Goal: Information Seeking & Learning: Learn about a topic

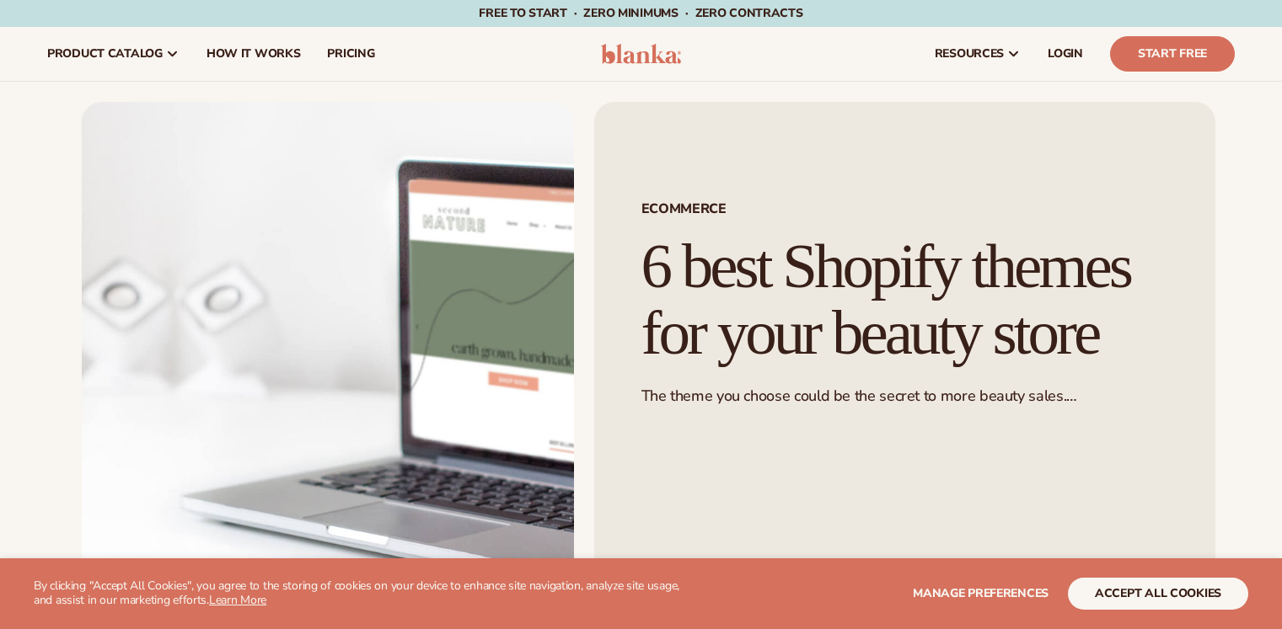
scroll to position [843, 0]
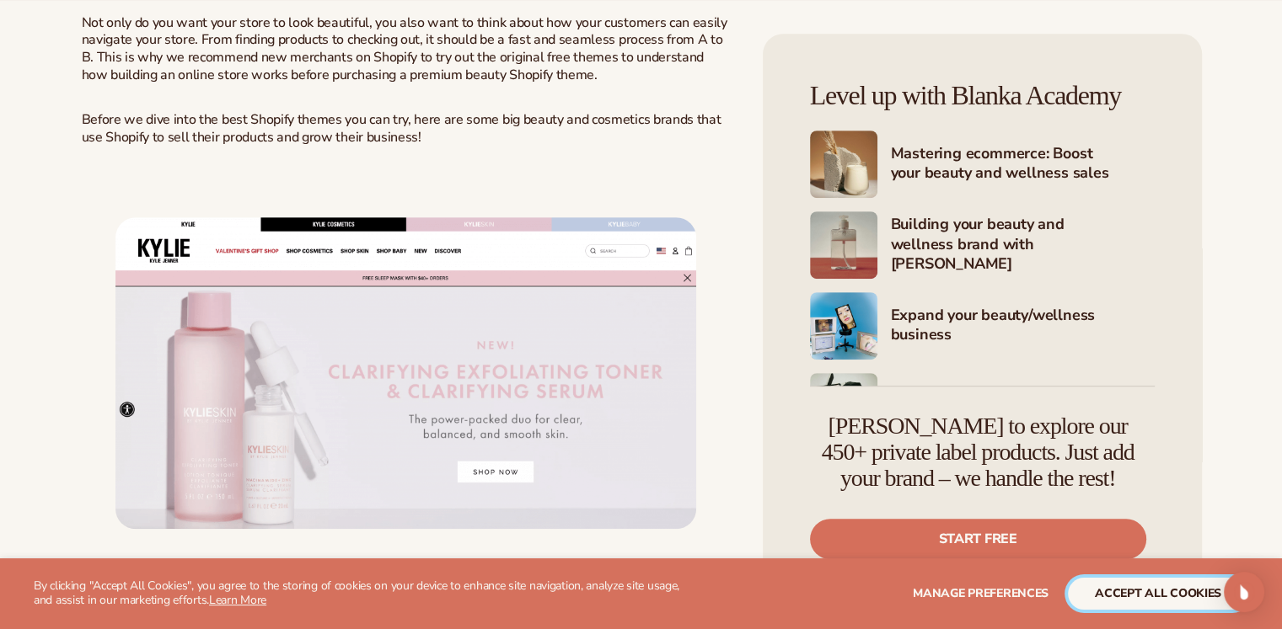
click at [1185, 592] on button "accept all cookies" at bounding box center [1158, 594] width 180 height 32
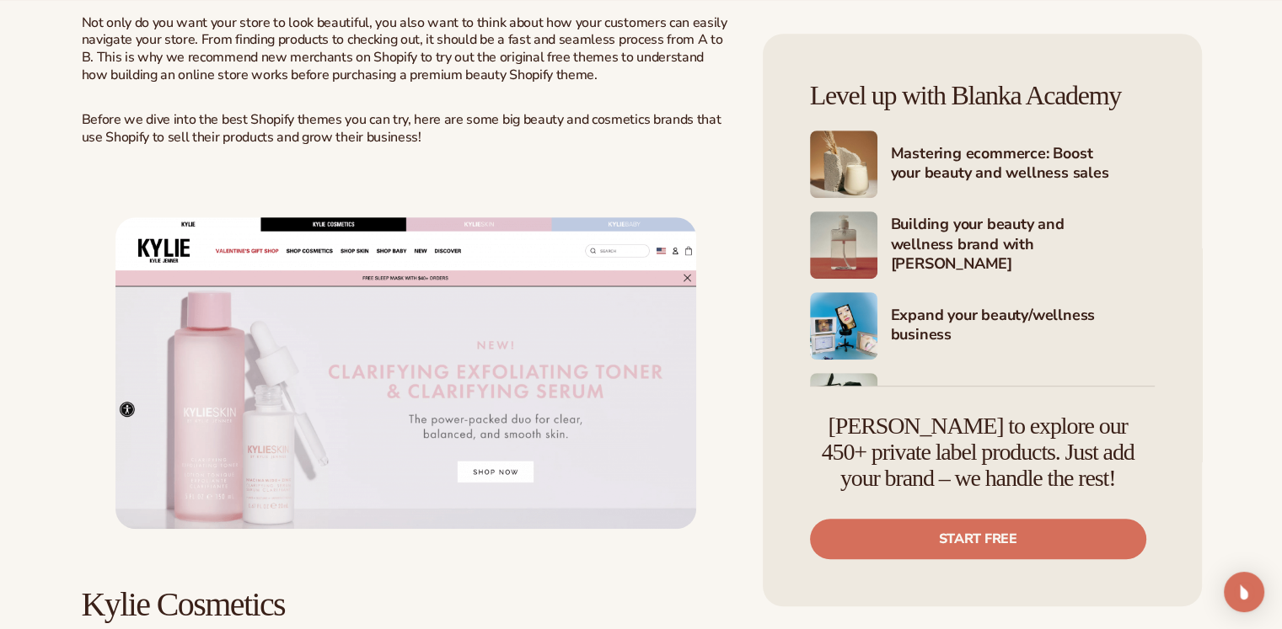
scroll to position [1011, 0]
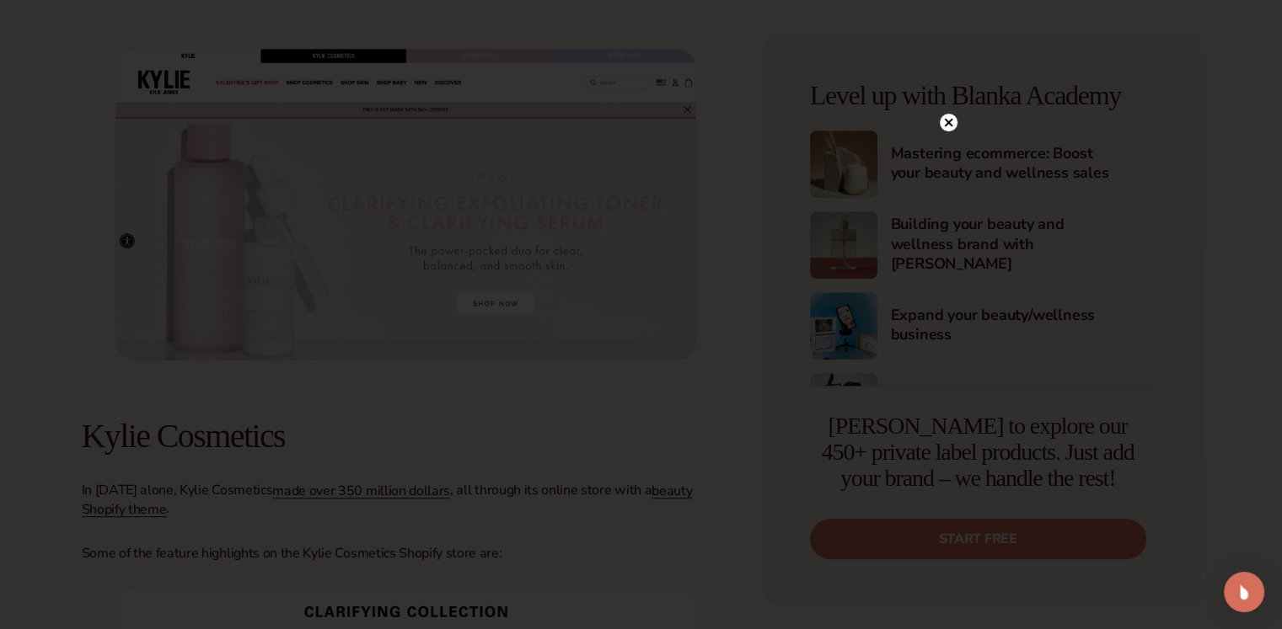
click at [950, 123] on circle at bounding box center [949, 123] width 18 height 18
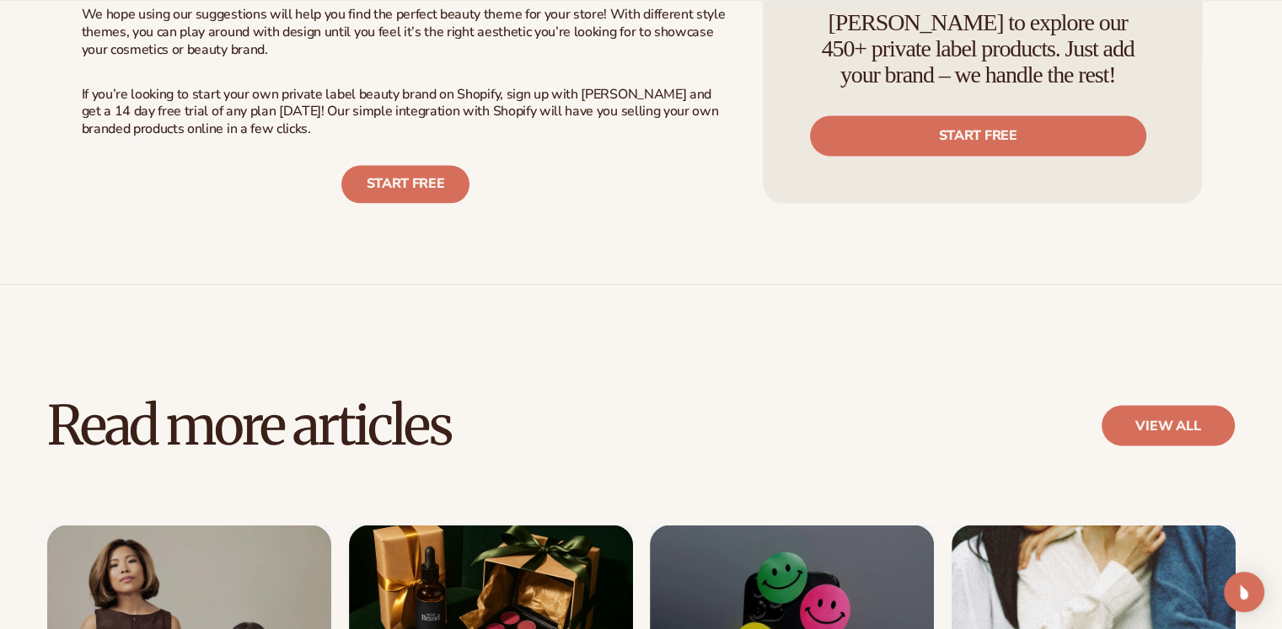
scroll to position [9774, 0]
